Goal: Task Accomplishment & Management: Use online tool/utility

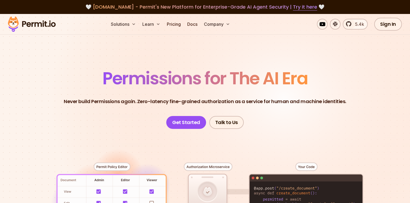
drag, startPoint x: 0, startPoint y: 0, endPoint x: 285, endPoint y: 38, distance: 287.9
click at [302, 41] on section "Permissions for The AI Era Never build Permissions again. Zero-latency fine-gra…" at bounding box center [205, 191] width 410 height 355
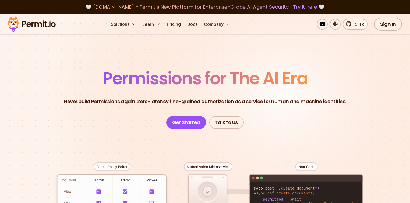
drag, startPoint x: 391, startPoint y: 28, endPoint x: 371, endPoint y: 44, distance: 25.8
click at [391, 28] on link "Sign In" at bounding box center [388, 24] width 28 height 13
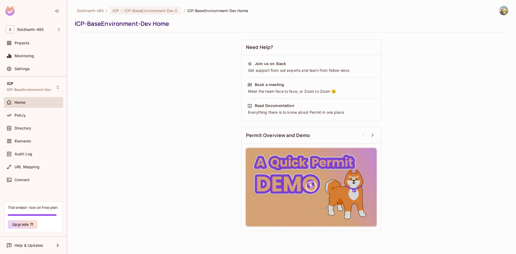
drag, startPoint x: 24, startPoint y: 112, endPoint x: 72, endPoint y: 73, distance: 61.7
click at [24, 112] on div "Policy" at bounding box center [33, 115] width 55 height 6
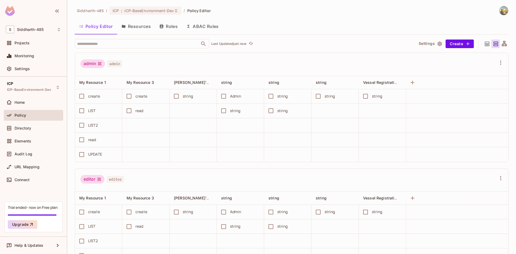
click at [143, 23] on button "Resources" at bounding box center [136, 26] width 38 height 13
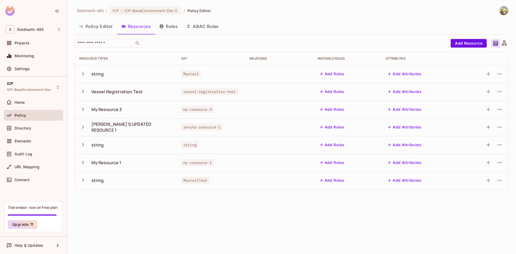
click at [82, 93] on icon "button" at bounding box center [83, 91] width 2 height 3
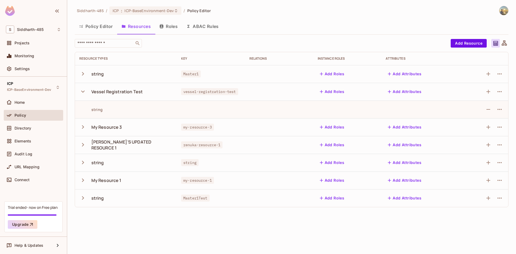
click at [99, 111] on div "string" at bounding box center [90, 109] width 23 height 5
click at [183, 91] on span "vessel-registration-test" at bounding box center [209, 91] width 57 height 7
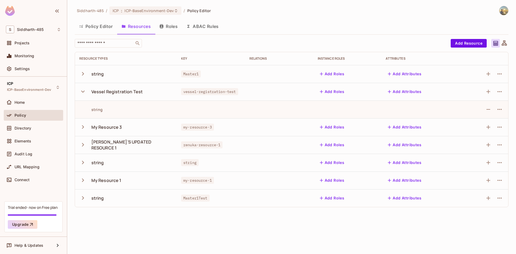
click at [181, 93] on span "vessel-registration-test" at bounding box center [209, 91] width 57 height 7
drag, startPoint x: 165, startPoint y: 93, endPoint x: 186, endPoint y: 91, distance: 21.1
click at [181, 93] on span "vessel-registration-test" at bounding box center [209, 91] width 57 height 7
click at [220, 89] on span "vessel-registration-test" at bounding box center [209, 91] width 57 height 7
click at [213, 93] on span "vessel-registration-test" at bounding box center [209, 91] width 57 height 7
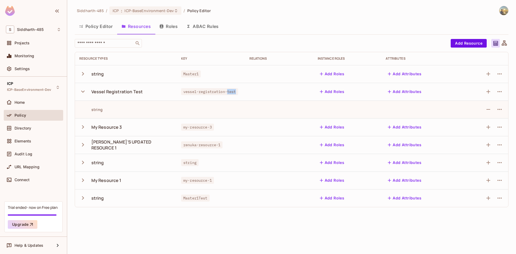
click at [213, 93] on span "vessel-registration-test" at bounding box center [209, 91] width 57 height 7
click at [103, 109] on div "string" at bounding box center [125, 109] width 93 height 5
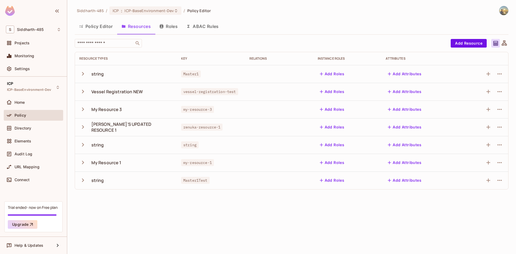
click at [83, 93] on icon "button" at bounding box center [83, 91] width 2 height 3
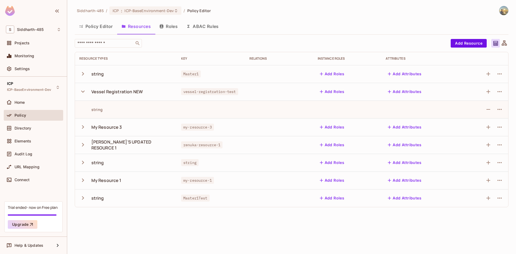
click at [122, 89] on div "Vessel Registration NEW" at bounding box center [116, 92] width 51 height 6
click at [98, 112] on div "string" at bounding box center [90, 109] width 23 height 5
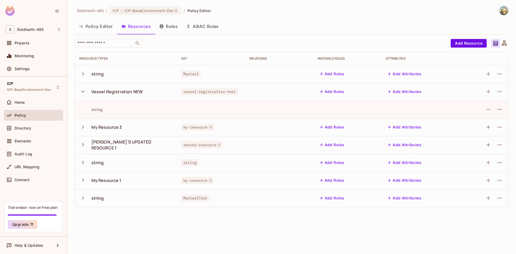
click at [222, 91] on span "vessel-registration-test" at bounding box center [209, 91] width 57 height 7
click at [83, 91] on icon "button" at bounding box center [82, 91] width 7 height 7
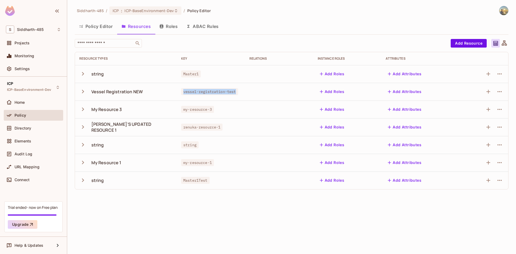
click at [195, 95] on td "vessel-registration-test" at bounding box center [211, 92] width 68 height 18
click at [194, 92] on span "vessel-registration-test" at bounding box center [209, 91] width 57 height 7
click at [181, 94] on span "vessel-registration-test" at bounding box center [209, 91] width 57 height 7
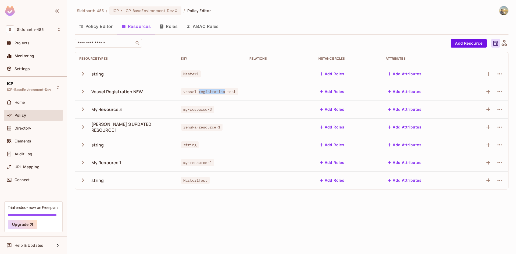
click at [181, 94] on span "vessel-registration-test" at bounding box center [209, 91] width 57 height 7
click at [82, 94] on icon "button" at bounding box center [82, 91] width 7 height 7
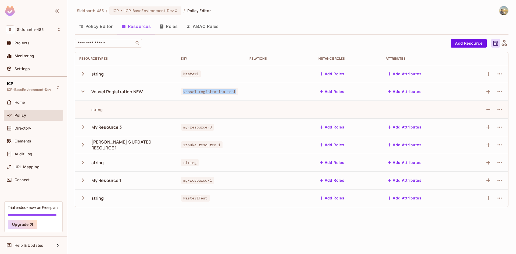
click at [84, 93] on icon "button" at bounding box center [82, 91] width 7 height 7
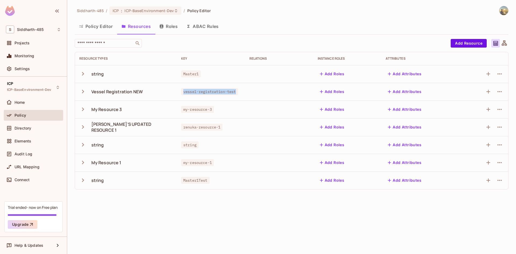
click at [175, 29] on button "Roles" at bounding box center [168, 26] width 27 height 13
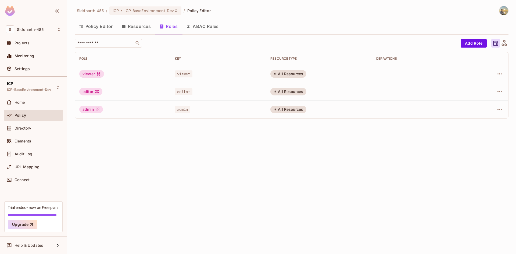
click at [145, 27] on button "Resources" at bounding box center [136, 26] width 38 height 13
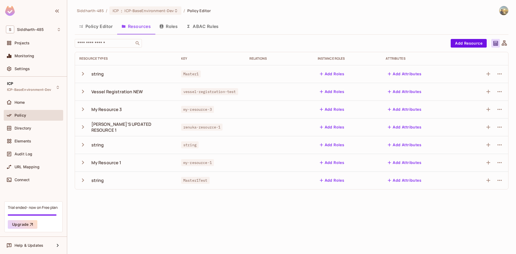
click at [174, 26] on button "Roles" at bounding box center [168, 26] width 27 height 13
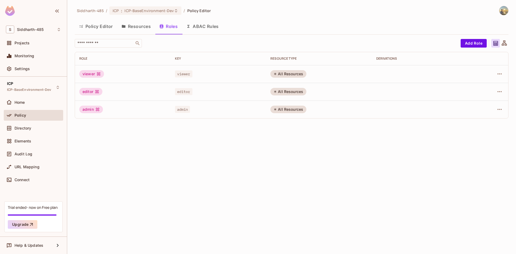
click at [130, 29] on button "Resources" at bounding box center [136, 26] width 38 height 13
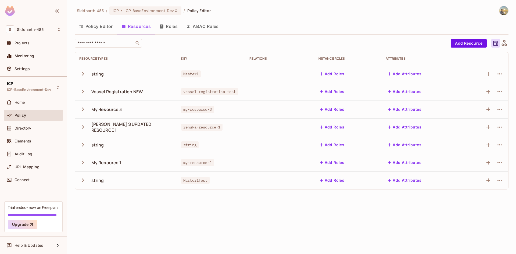
click at [87, 127] on button "button" at bounding box center [83, 127] width 9 height 12
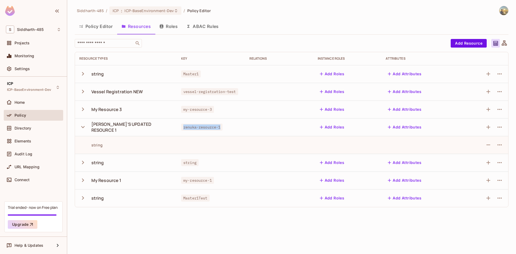
drag, startPoint x: 166, startPoint y: 130, endPoint x: 207, endPoint y: 127, distance: 40.7
click at [207, 127] on div "renuka-resource-1" at bounding box center [211, 127] width 60 height 5
drag, startPoint x: 97, startPoint y: 144, endPoint x: 143, endPoint y: 142, distance: 46.0
click at [140, 143] on div "string" at bounding box center [125, 145] width 93 height 5
click at [84, 92] on icon "button" at bounding box center [83, 91] width 2 height 3
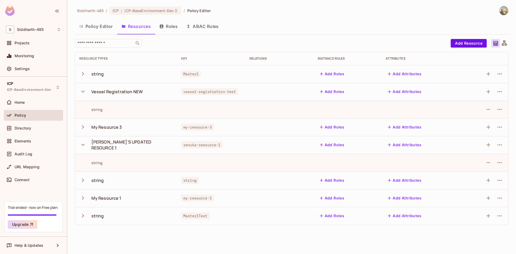
click at [84, 92] on icon "button" at bounding box center [82, 92] width 3 height 2
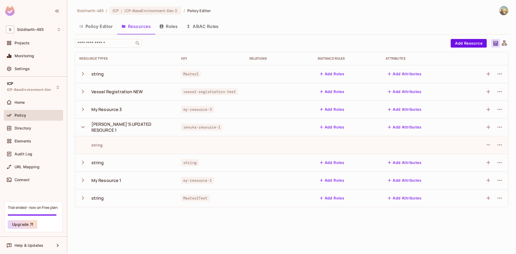
click at [85, 115] on button "button" at bounding box center [83, 110] width 9 height 12
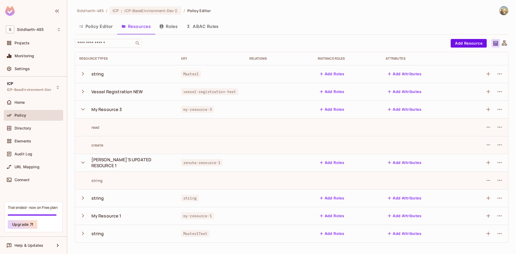
click at [85, 115] on button "button" at bounding box center [83, 110] width 9 height 12
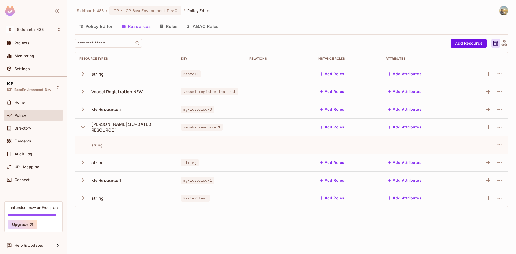
click at [85, 125] on icon "button" at bounding box center [82, 126] width 7 height 7
click at [83, 140] on button "button" at bounding box center [83, 145] width 9 height 12
click at [82, 176] on button "button" at bounding box center [83, 181] width 9 height 12
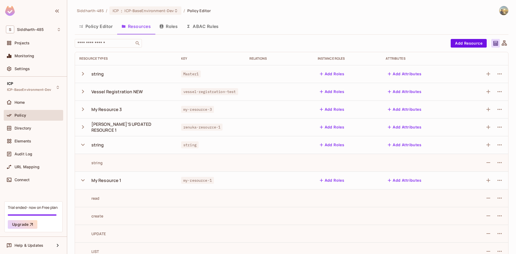
scroll to position [46, 0]
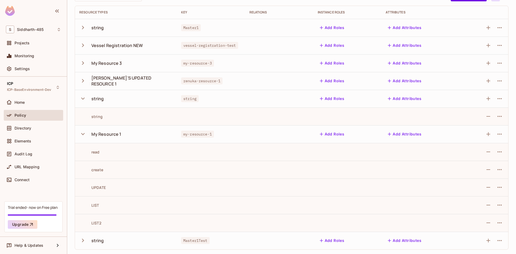
click at [84, 154] on div "read" at bounding box center [89, 152] width 20 height 5
click at [85, 159] on td "read" at bounding box center [126, 152] width 102 height 18
click at [83, 158] on td "read" at bounding box center [126, 152] width 102 height 18
click at [83, 157] on td "read" at bounding box center [126, 152] width 102 height 18
click at [81, 137] on icon "button" at bounding box center [82, 133] width 7 height 7
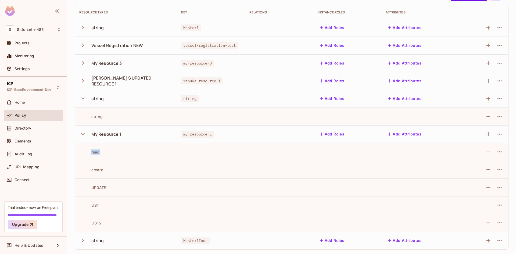
scroll to position [0, 0]
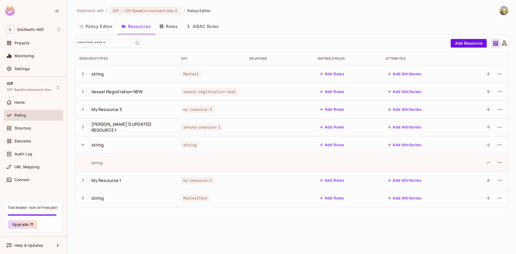
click at [81, 145] on icon "button" at bounding box center [82, 144] width 7 height 7
click at [85, 127] on icon "button" at bounding box center [82, 126] width 7 height 7
click at [85, 112] on icon "button" at bounding box center [82, 109] width 7 height 7
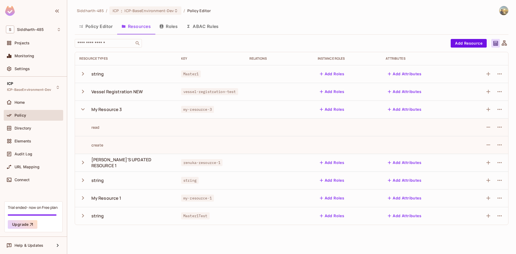
click at [85, 110] on icon "button" at bounding box center [82, 109] width 7 height 7
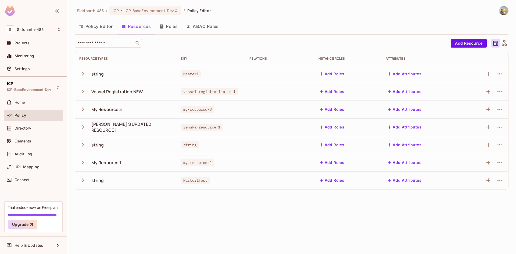
click at [85, 97] on td "Vessel Registration NEW" at bounding box center [126, 92] width 102 height 18
click at [84, 92] on icon "button" at bounding box center [82, 91] width 7 height 7
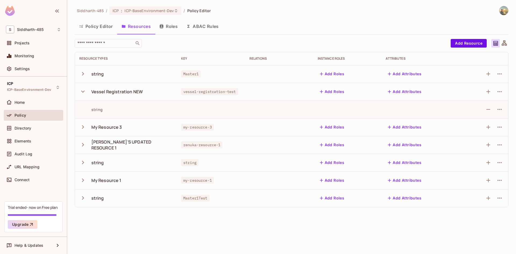
click at [87, 94] on button "button" at bounding box center [83, 92] width 9 height 12
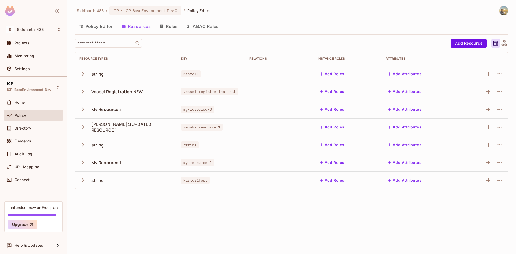
click at [84, 76] on icon "button" at bounding box center [82, 73] width 7 height 7
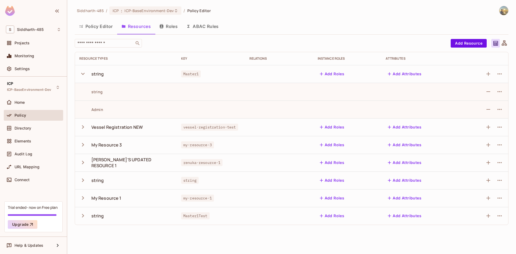
click at [84, 76] on icon "button" at bounding box center [82, 73] width 7 height 7
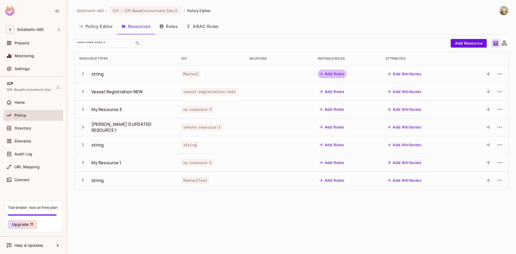
click at [329, 74] on button "Add Roles" at bounding box center [332, 74] width 29 height 9
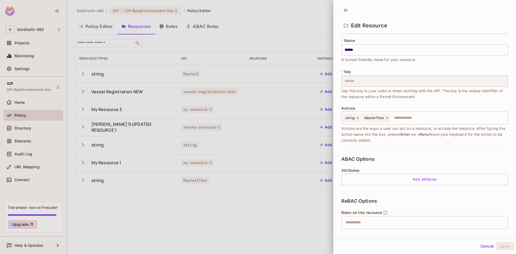
click at [288, 71] on div at bounding box center [258, 127] width 516 height 254
